Goal: Information Seeking & Learning: Learn about a topic

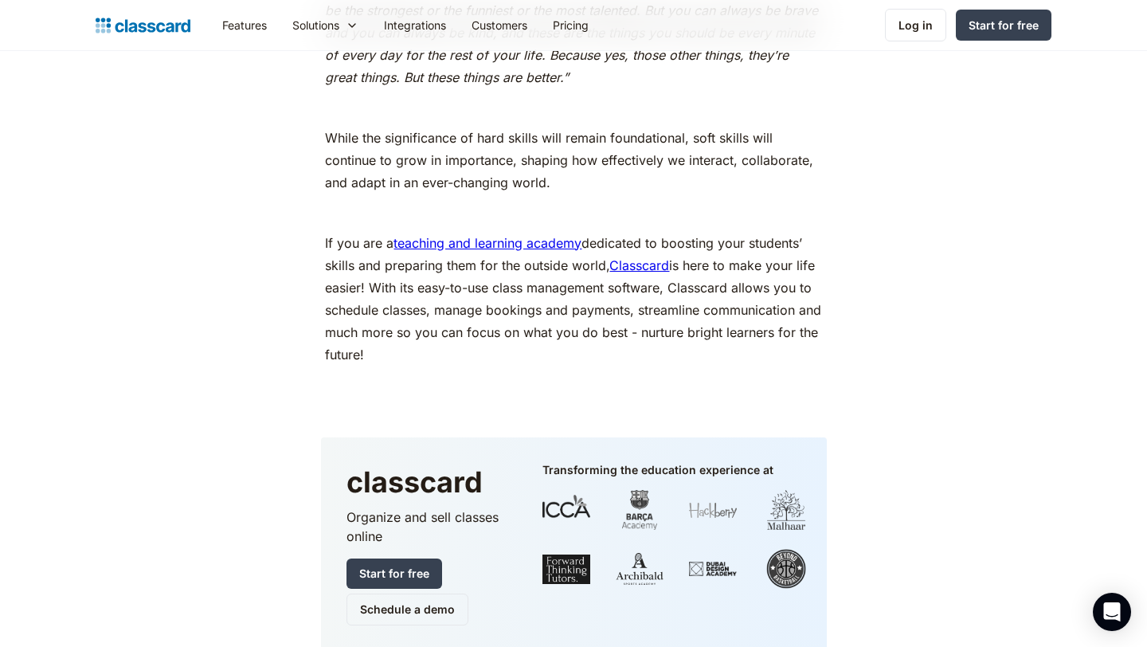
scroll to position [8348, 0]
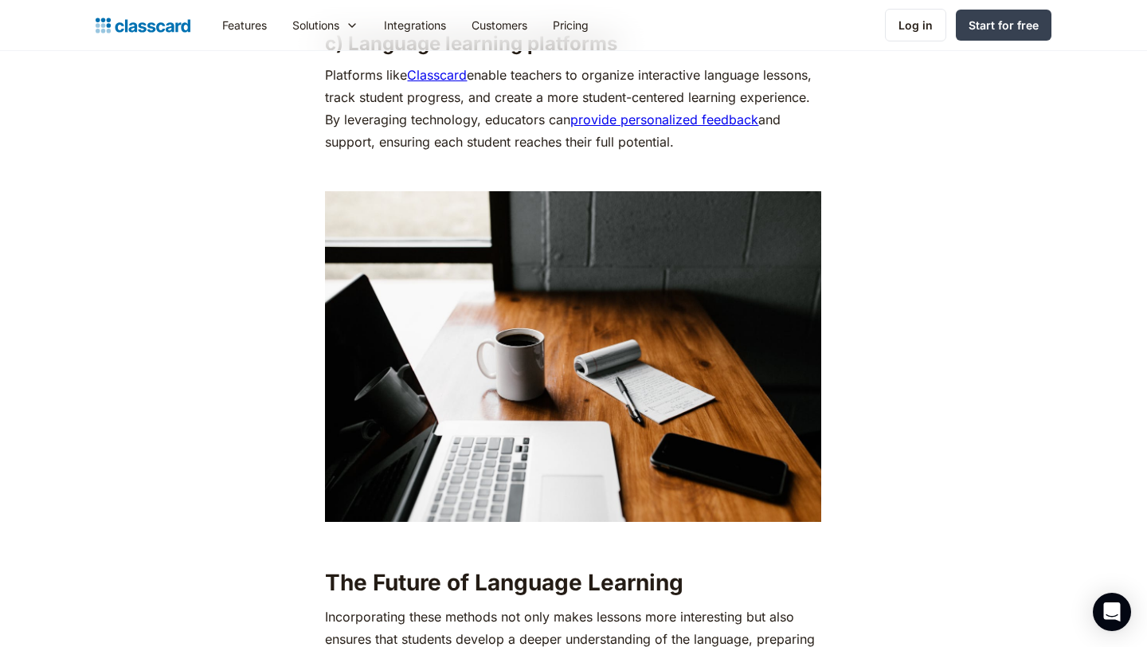
scroll to position [7736, 0]
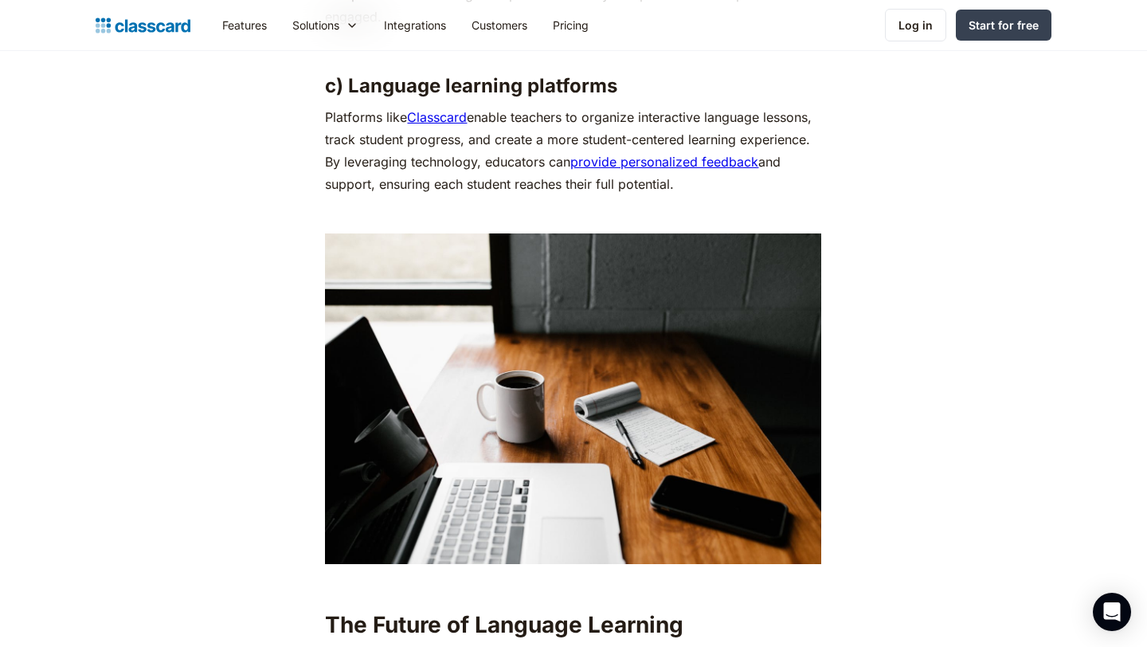
click at [600, 169] on link "provide personalized feedback" at bounding box center [664, 162] width 188 height 16
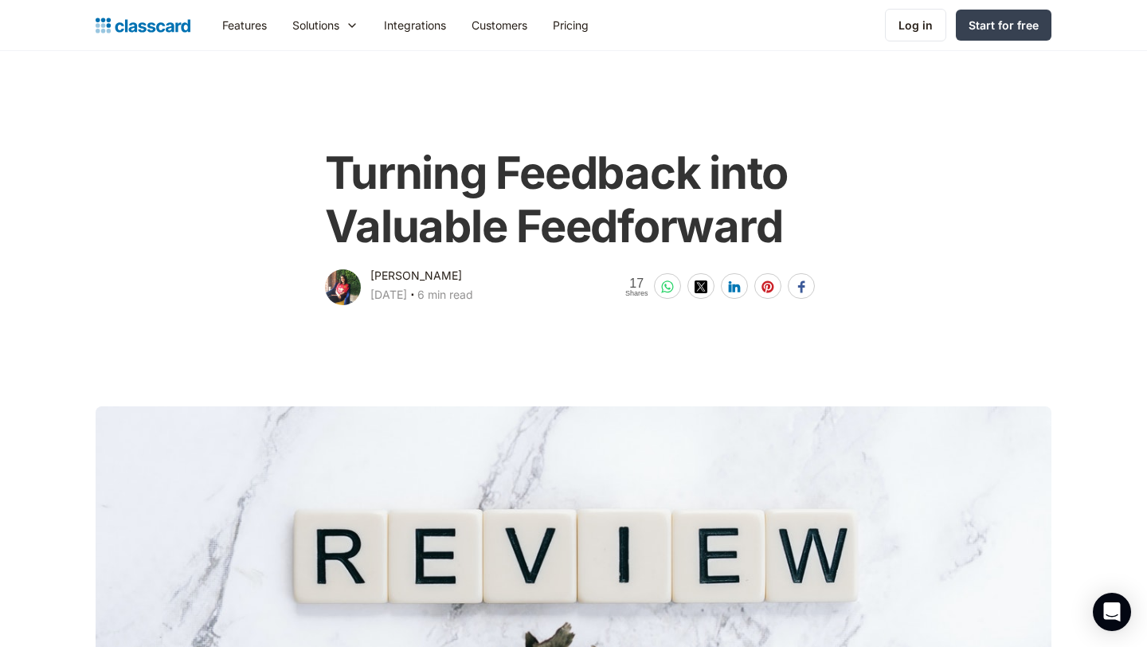
click at [398, 272] on div "[PERSON_NAME]" at bounding box center [416, 275] width 92 height 19
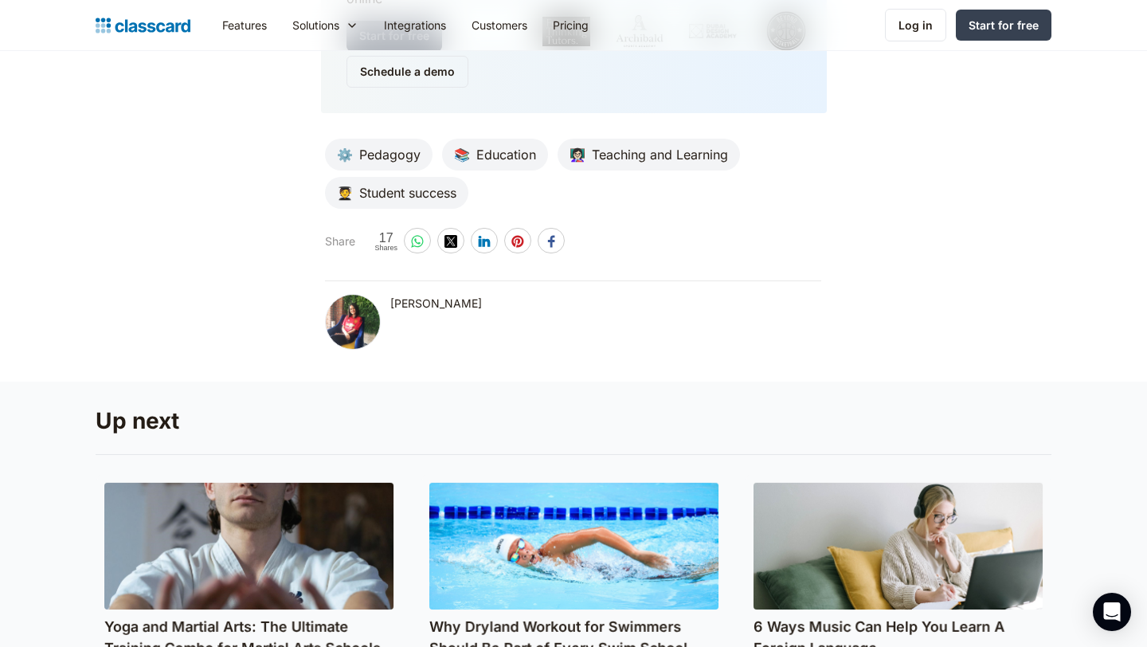
scroll to position [7960, 0]
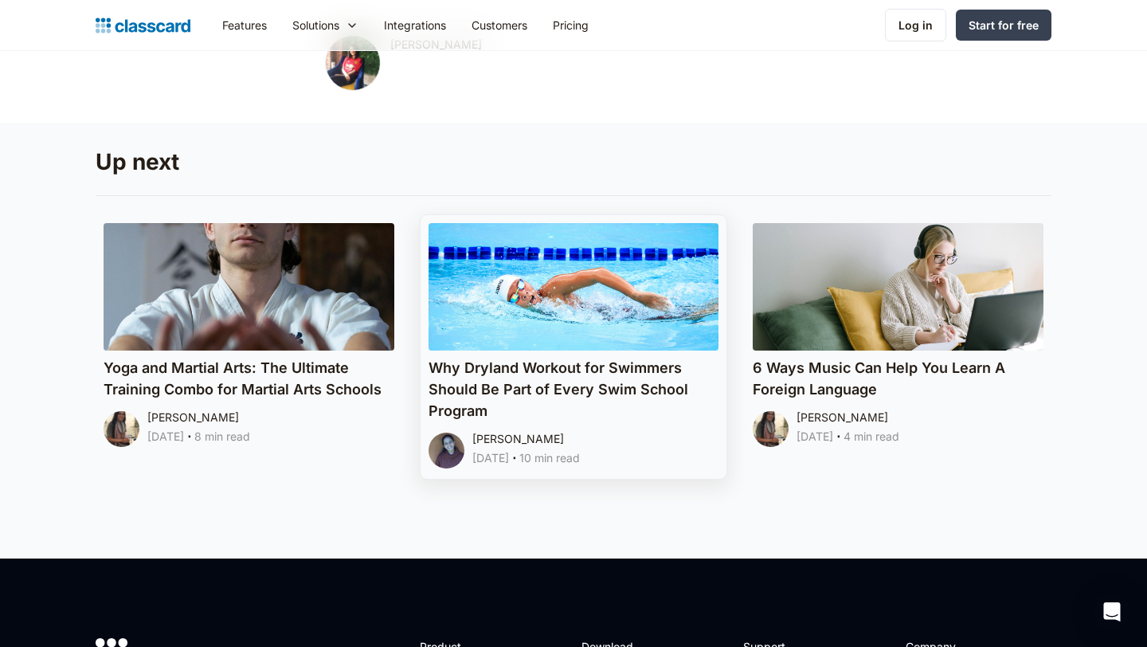
click at [503, 360] on h4 "Why Dryland Workout for Swimmers Should Be Part of Every Swim School Program" at bounding box center [574, 389] width 291 height 65
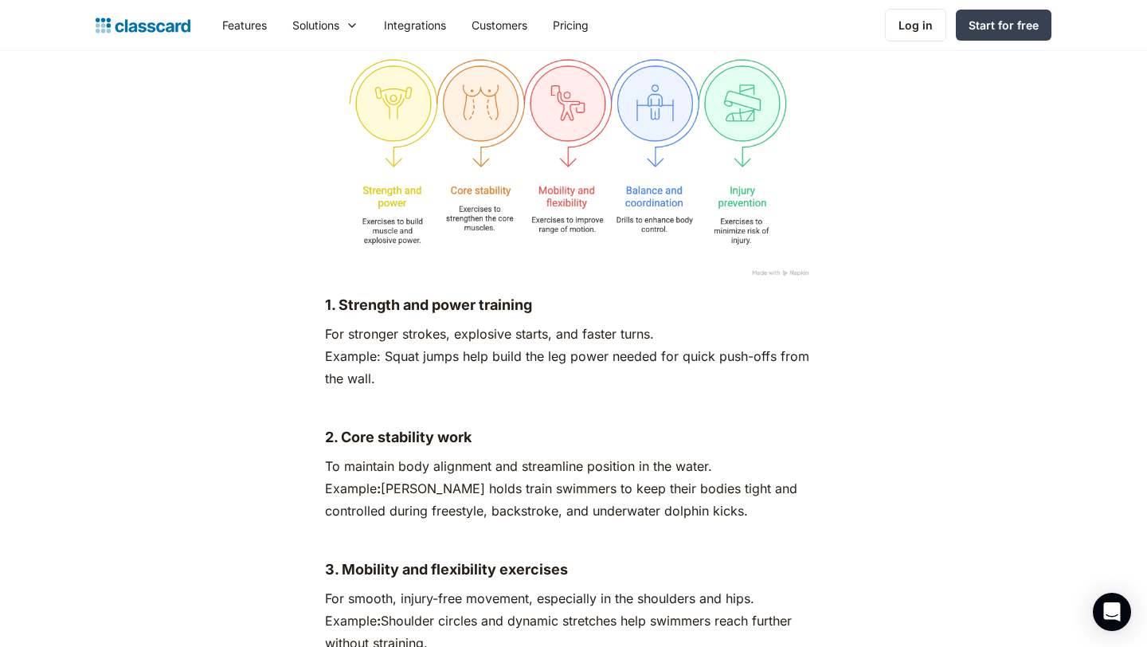
scroll to position [2063, 0]
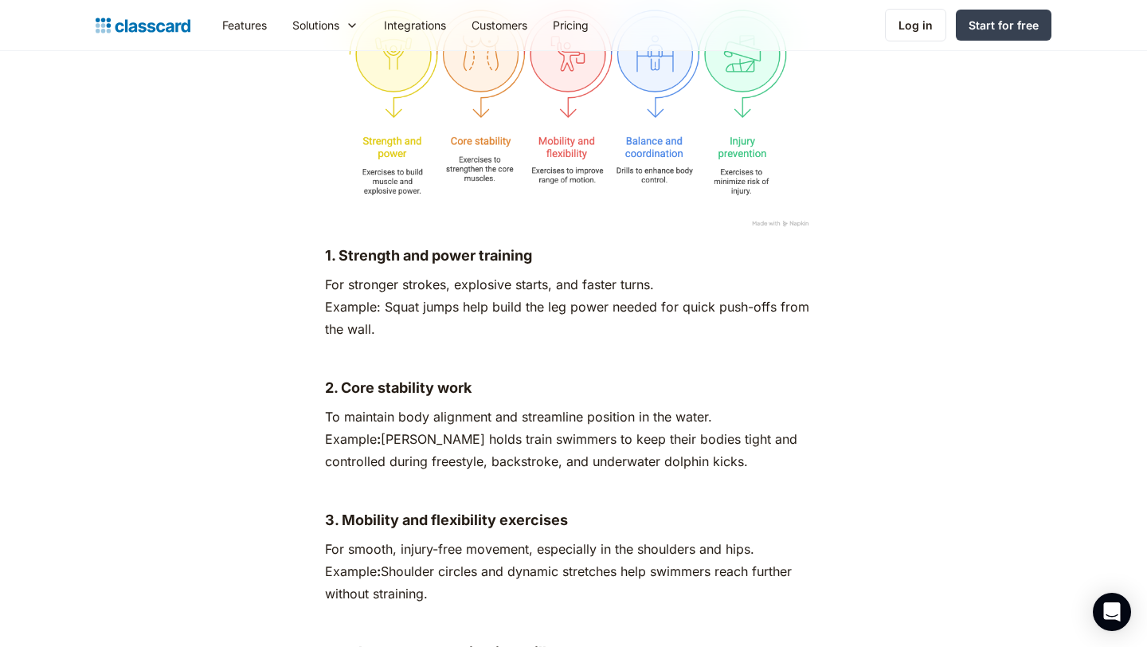
click at [772, 220] on img at bounding box center [573, 96] width 496 height 284
